Goal: Transaction & Acquisition: Purchase product/service

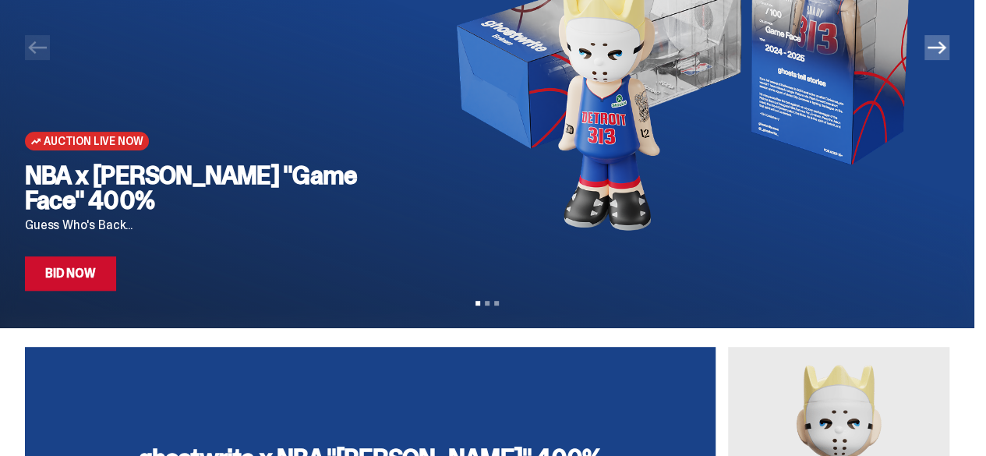
scroll to position [158, 0]
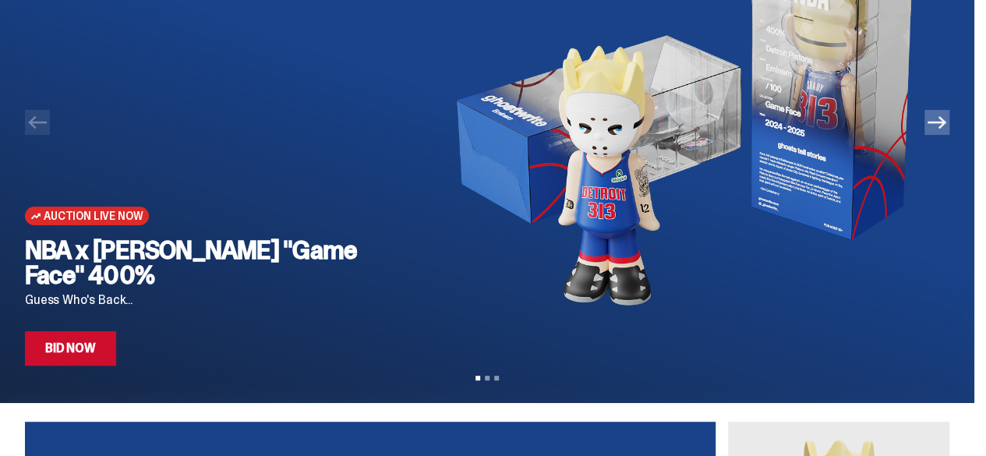
click at [947, 127] on icon "Next" at bounding box center [937, 122] width 19 height 19
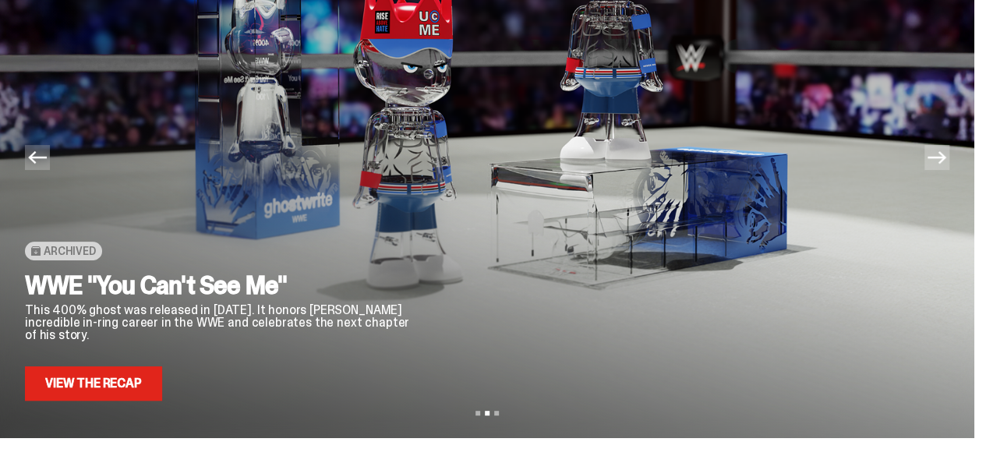
scroll to position [122, 0]
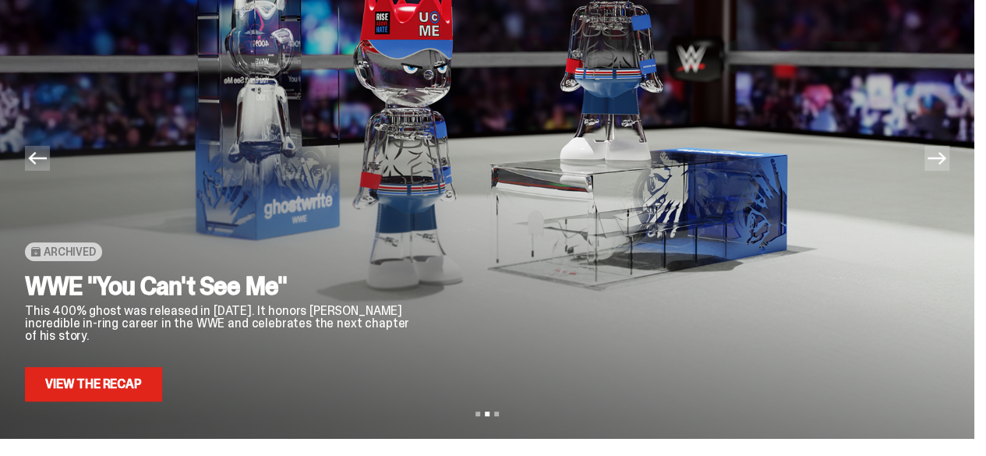
click at [947, 154] on icon "Next" at bounding box center [937, 158] width 19 height 19
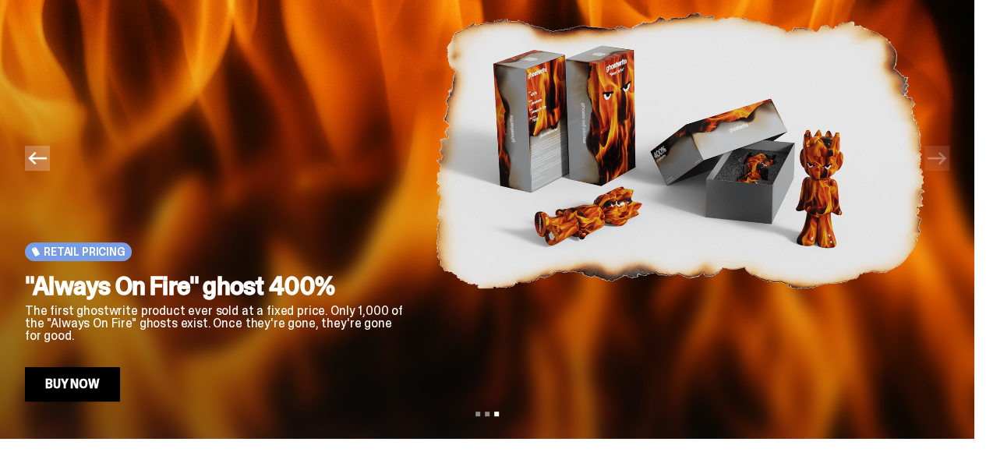
click at [39, 168] on button "Previous" at bounding box center [37, 158] width 25 height 25
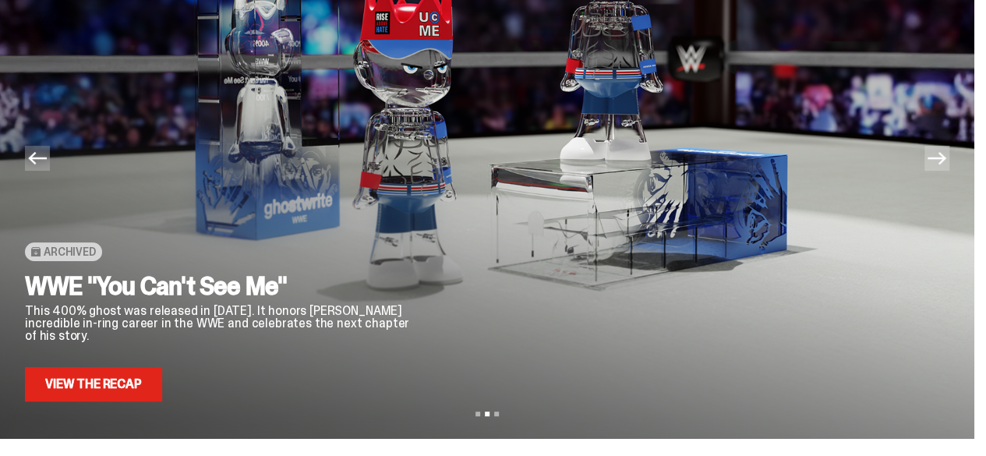
click at [39, 168] on button "Previous" at bounding box center [37, 158] width 25 height 25
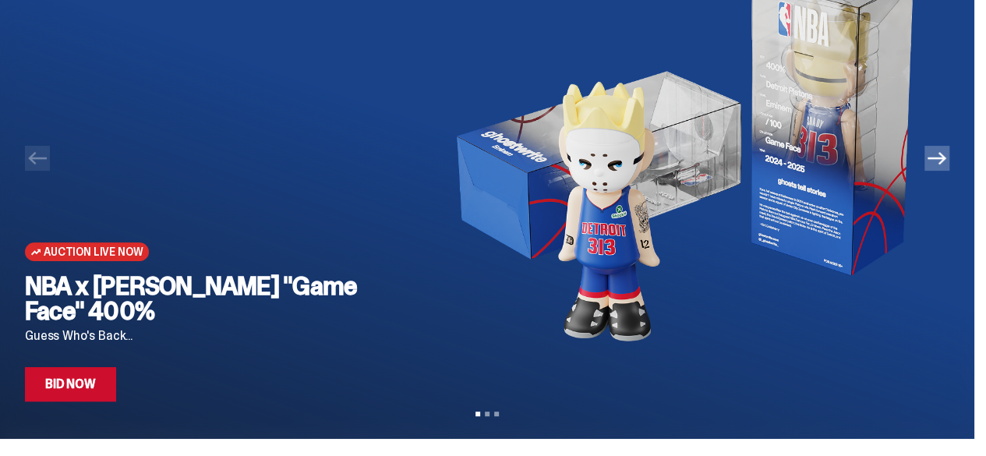
click at [92, 382] on link "Bid Now" at bounding box center [70, 384] width 91 height 34
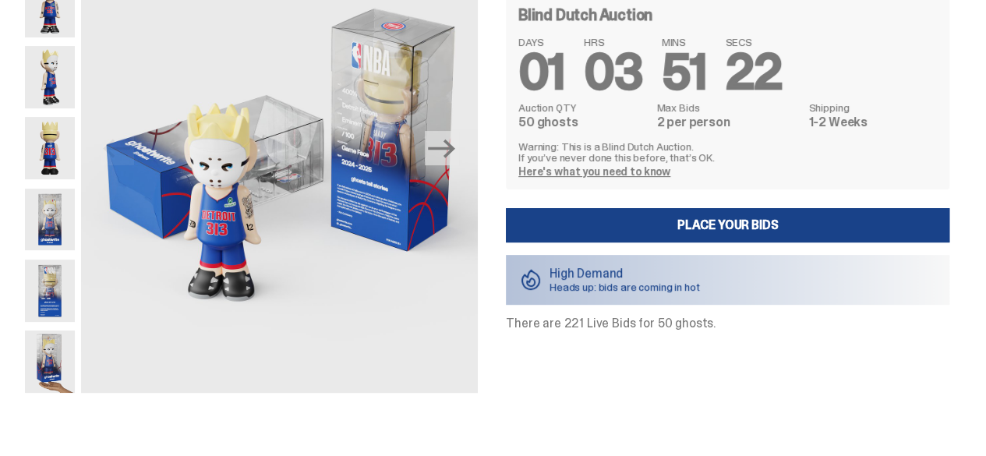
scroll to position [165, 0]
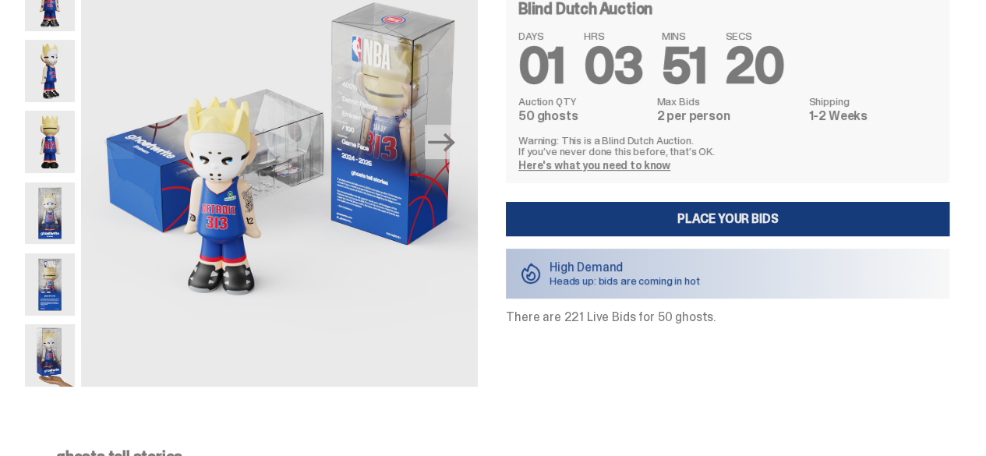
click at [684, 208] on link "Place your Bids" at bounding box center [728, 219] width 444 height 34
